Goal: Task Accomplishment & Management: Use online tool/utility

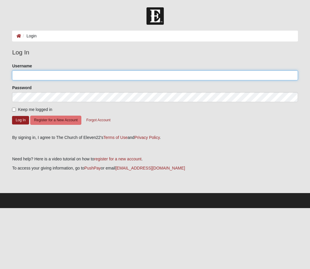
click at [43, 73] on input "Username" at bounding box center [155, 75] width 286 height 10
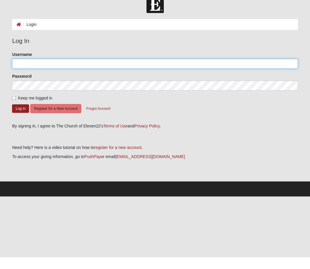
click at [41, 70] on input "Username" at bounding box center [155, 75] width 286 height 10
type input "Nellmpage@gmail.com"
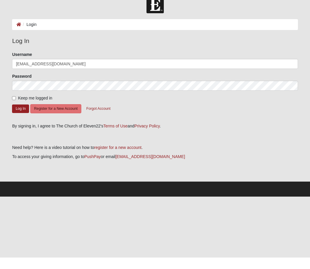
click at [14, 108] on input "Keep me logged in" at bounding box center [14, 110] width 4 height 4
checkbox input "true"
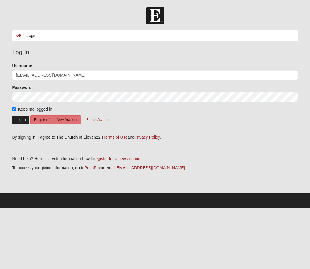
click at [23, 121] on button "Log In" at bounding box center [20, 120] width 17 height 9
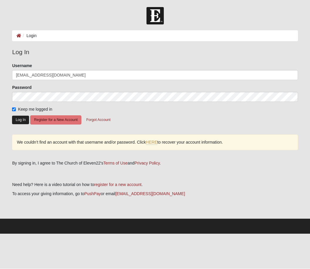
click at [20, 123] on button "Log In" at bounding box center [20, 120] width 17 height 9
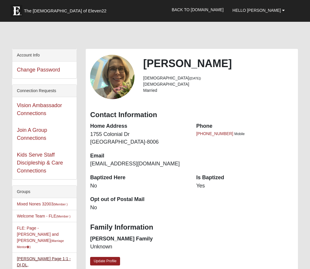
click at [58, 256] on link "Nell Page 1:1 - DI,DL,BF,CA (Care Giver )" at bounding box center [44, 270] width 54 height 29
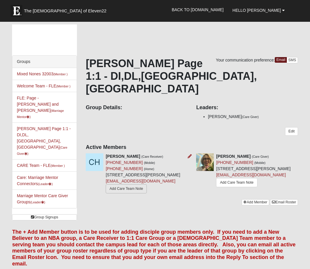
click at [114, 193] on link "Add Care Team Note" at bounding box center [126, 188] width 41 height 9
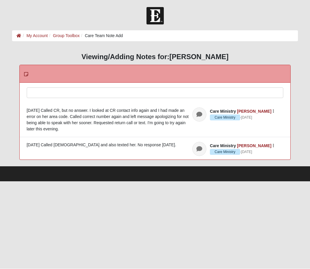
click at [45, 96] on div at bounding box center [155, 101] width 257 height 26
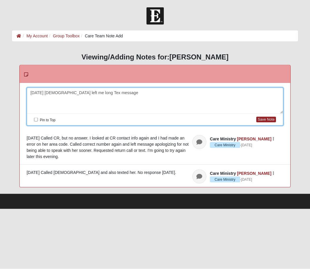
click at [76, 91] on div "[DATE] [DEMOGRAPHIC_DATA] left me long Tex message" at bounding box center [155, 101] width 257 height 26
click at [144, 95] on div "[DATE] [PERSON_NAME] left me long very positive text message" at bounding box center [155, 101] width 257 height 26
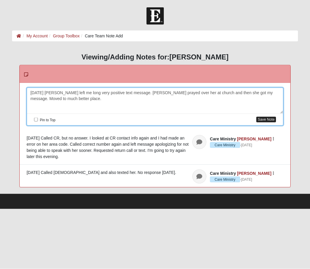
click at [267, 121] on button "Save Note" at bounding box center [267, 120] width 20 height 6
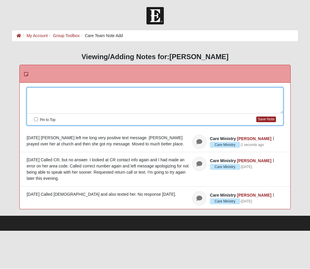
click at [43, 93] on div at bounding box center [155, 101] width 257 height 26
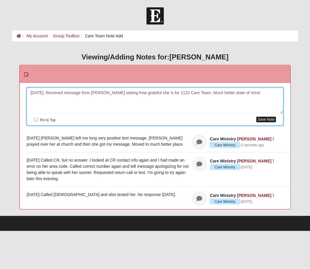
click at [266, 120] on button "Save Note" at bounding box center [267, 120] width 20 height 6
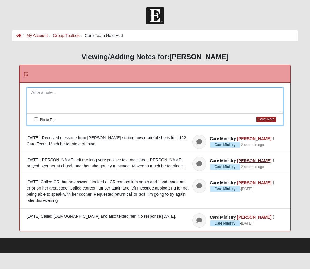
click at [252, 160] on link "[PERSON_NAME]" at bounding box center [254, 160] width 34 height 5
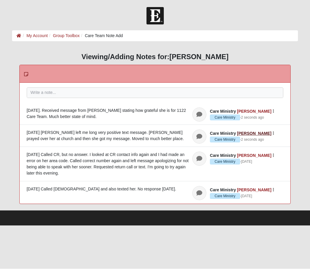
click at [257, 133] on link "[PERSON_NAME]" at bounding box center [254, 133] width 34 height 5
click at [275, 155] on button "button" at bounding box center [274, 155] width 2 height 4
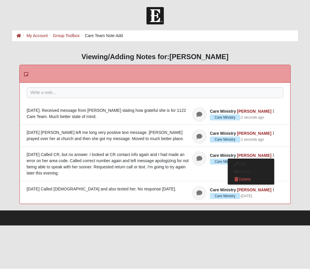
click at [289, 155] on article "Care Ministry [PERSON_NAME] Page Care Ministry · [DATE] Edit Watch Delete [DATE…" at bounding box center [155, 164] width 271 height 34
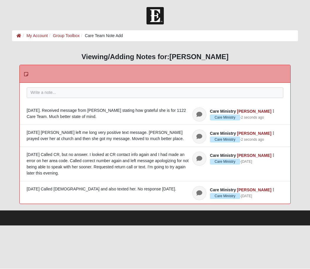
click at [240, 0] on body "Hello [PERSON_NAME] My Account Log Out Care Team Note Add My Account Group Tool…" at bounding box center [155, 112] width 310 height 225
